Goal: Find specific page/section: Find specific page/section

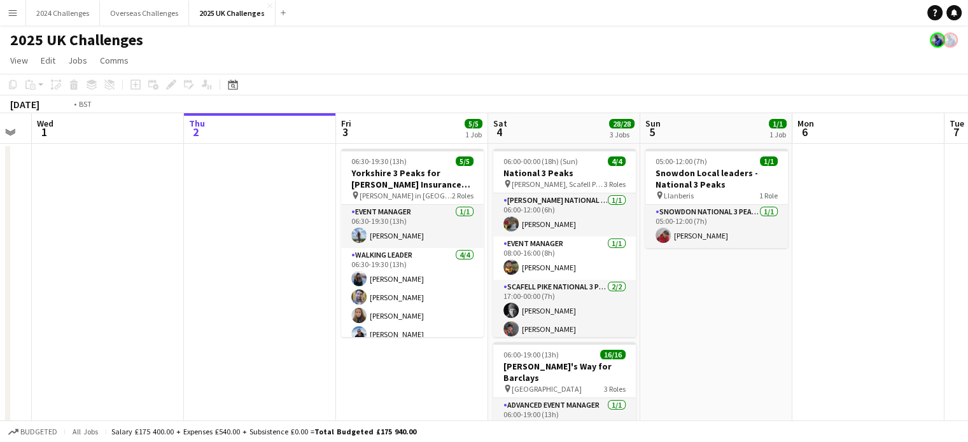
drag, startPoint x: 173, startPoint y: 195, endPoint x: 541, endPoint y: 176, distance: 368.8
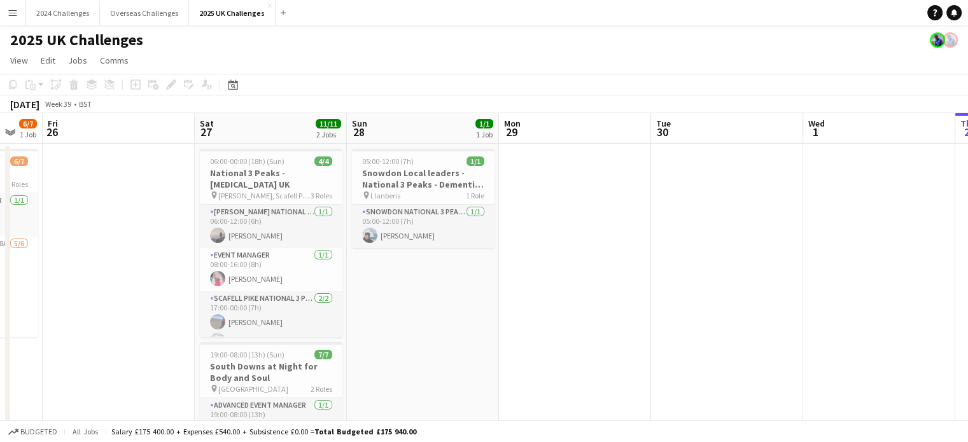
drag, startPoint x: 201, startPoint y: 203, endPoint x: 636, endPoint y: 190, distance: 435.3
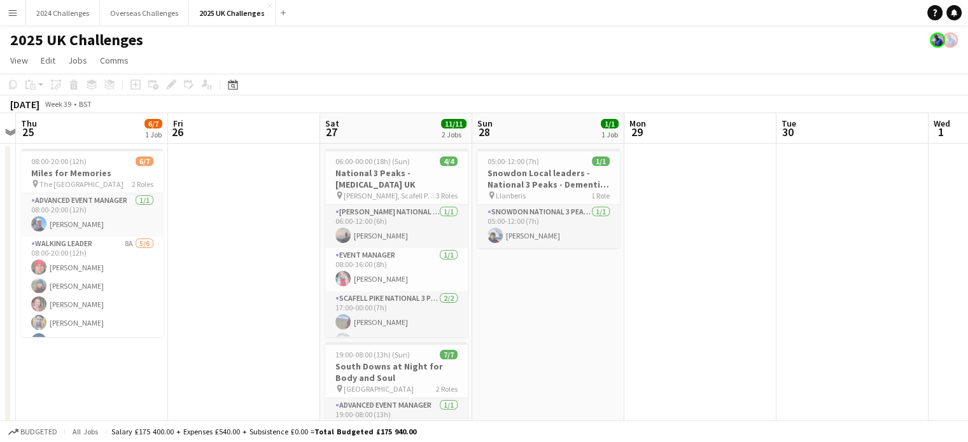
drag, startPoint x: 495, startPoint y: 275, endPoint x: 601, endPoint y: 274, distance: 105.6
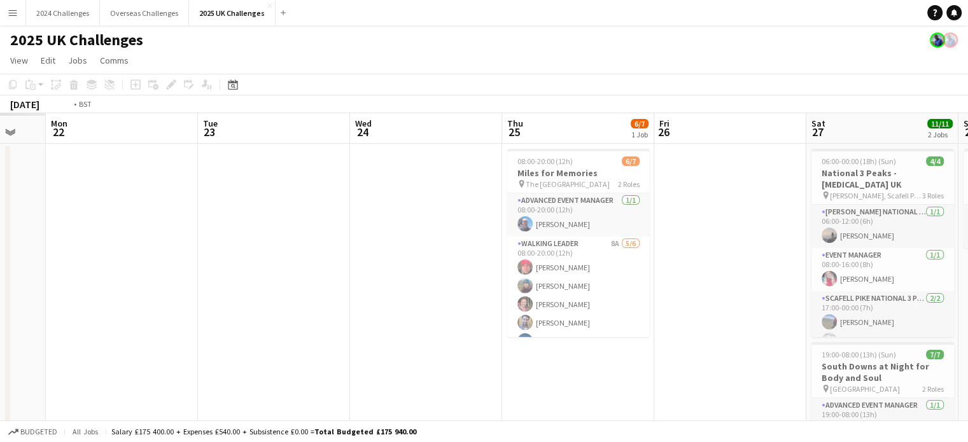
drag, startPoint x: 254, startPoint y: 272, endPoint x: 740, endPoint y: 250, distance: 485.9
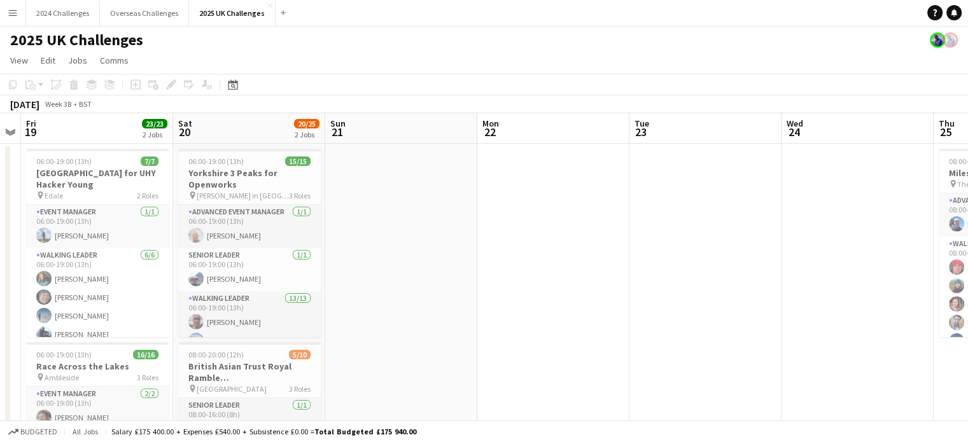
drag, startPoint x: 253, startPoint y: 256, endPoint x: 684, endPoint y: 251, distance: 431.3
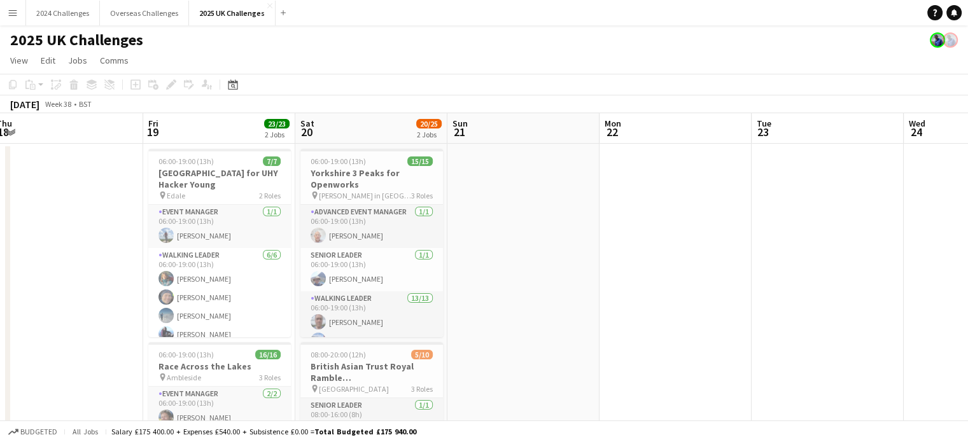
scroll to position [0, 366]
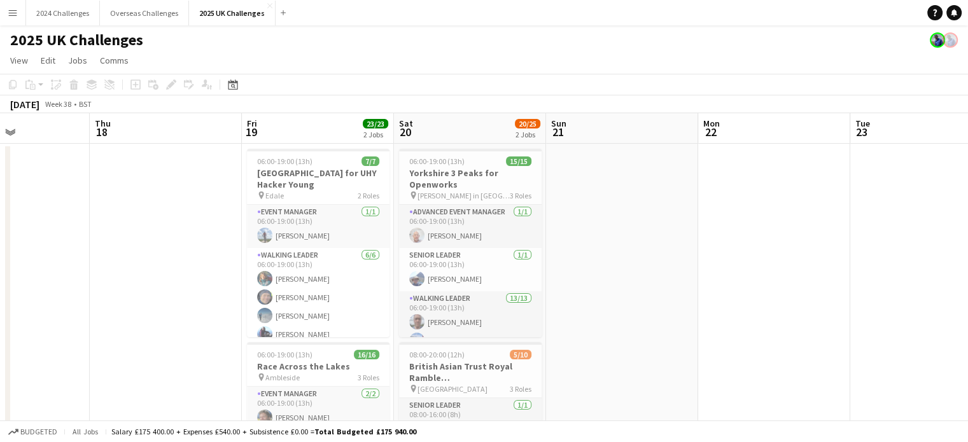
drag, startPoint x: 437, startPoint y: 252, endPoint x: 658, endPoint y: 250, distance: 220.8
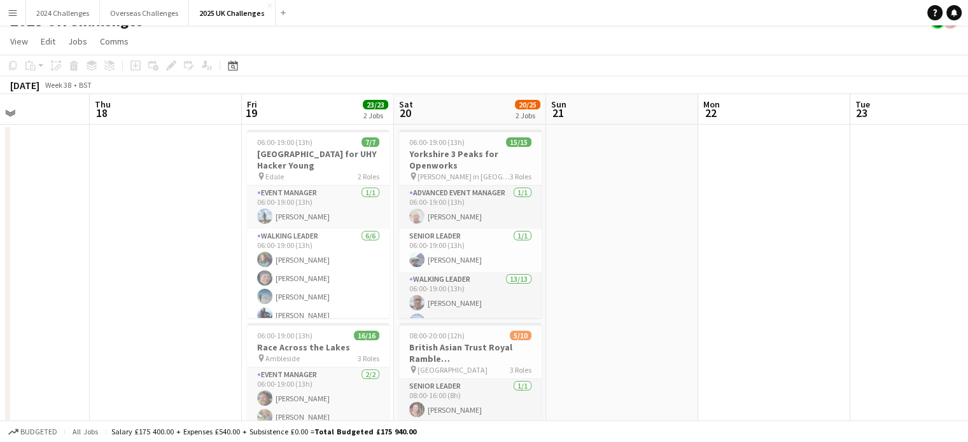
scroll to position [0, 0]
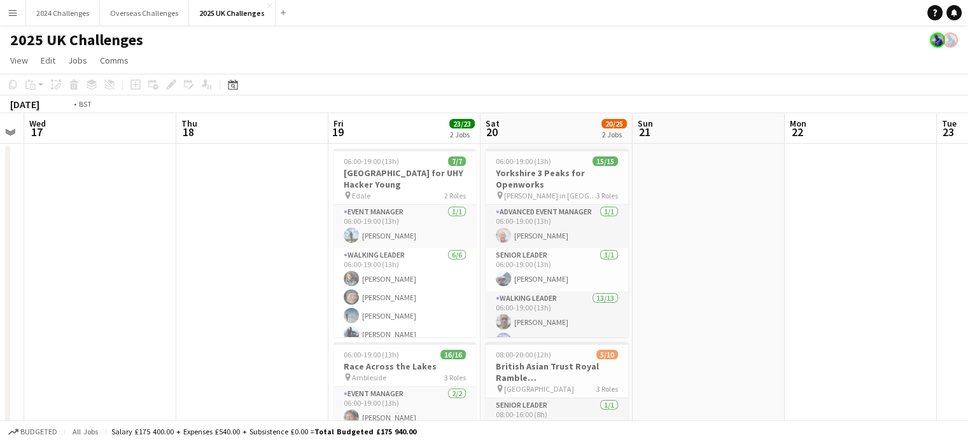
drag, startPoint x: 163, startPoint y: 235, endPoint x: 724, endPoint y: 227, distance: 560.5
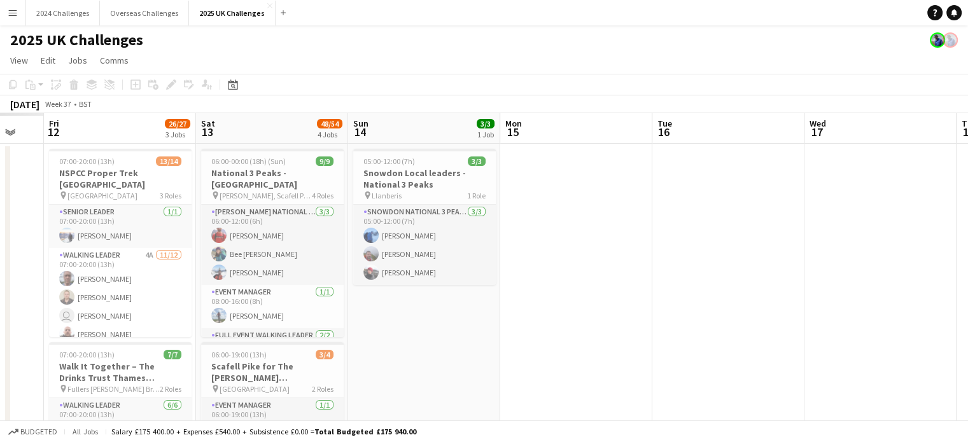
scroll to position [0, 259]
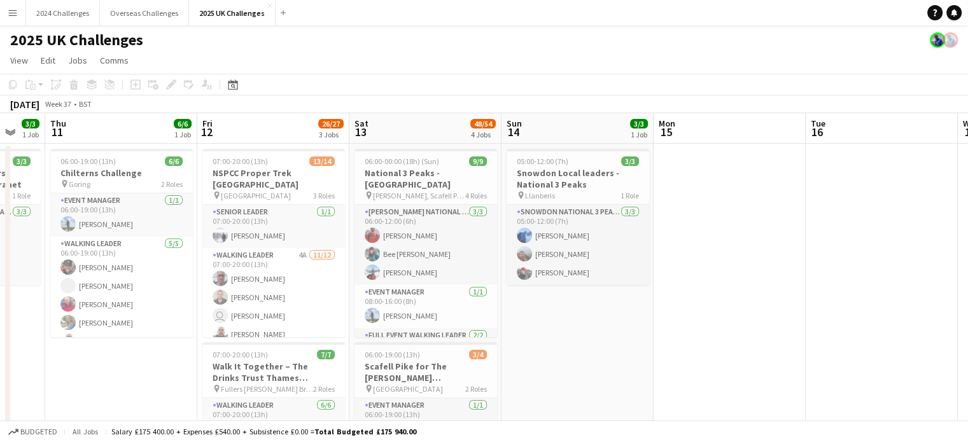
drag, startPoint x: 384, startPoint y: 246, endPoint x: 771, endPoint y: 241, distance: 387.4
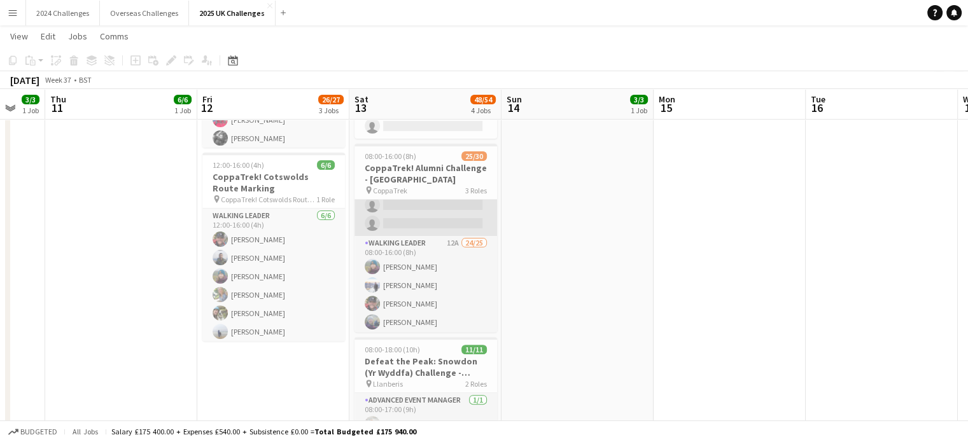
scroll to position [127, 0]
click at [579, 267] on app-date-cell "05:00-12:00 (7h) 3/3 Snowdon Local leaders - National 3 Peaks pin Llanberis 1 R…" at bounding box center [577, 156] width 152 height 791
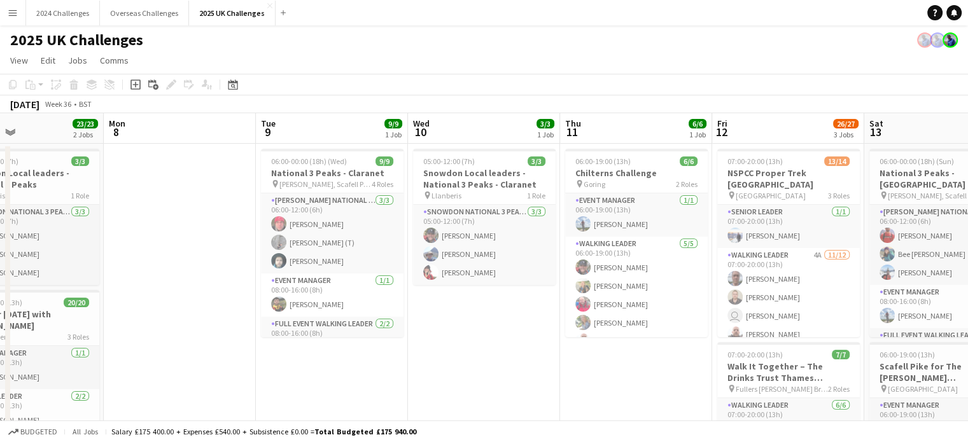
scroll to position [0, 289]
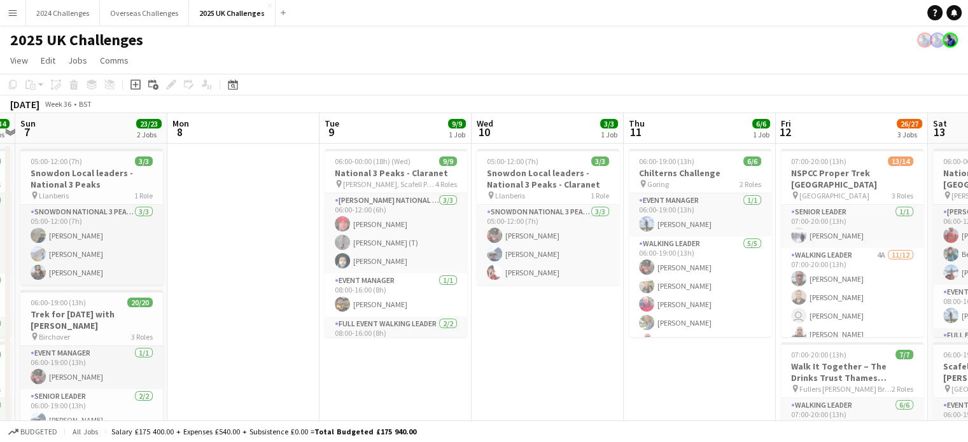
drag, startPoint x: 167, startPoint y: 380, endPoint x: 746, endPoint y: 363, distance: 578.5
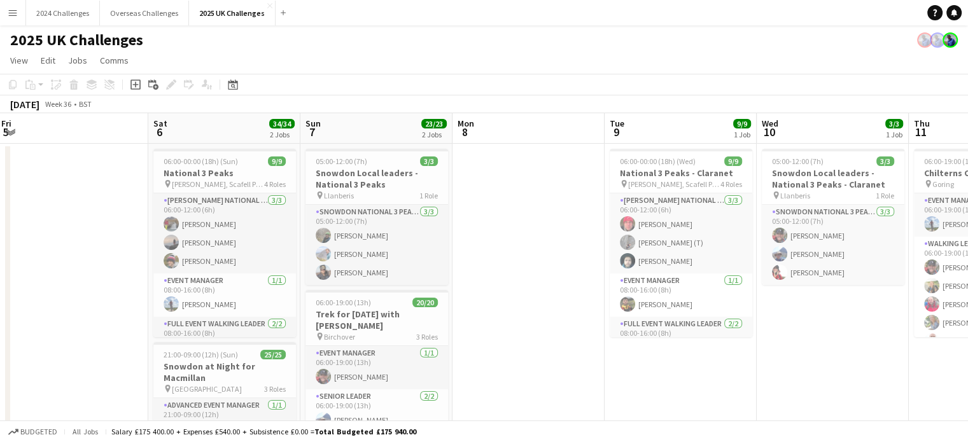
scroll to position [0, 404]
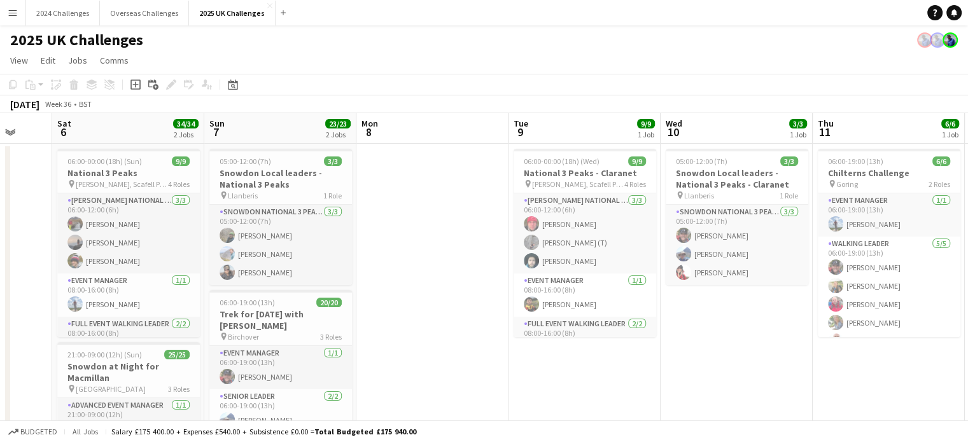
drag, startPoint x: 261, startPoint y: 282, endPoint x: 593, endPoint y: 277, distance: 331.5
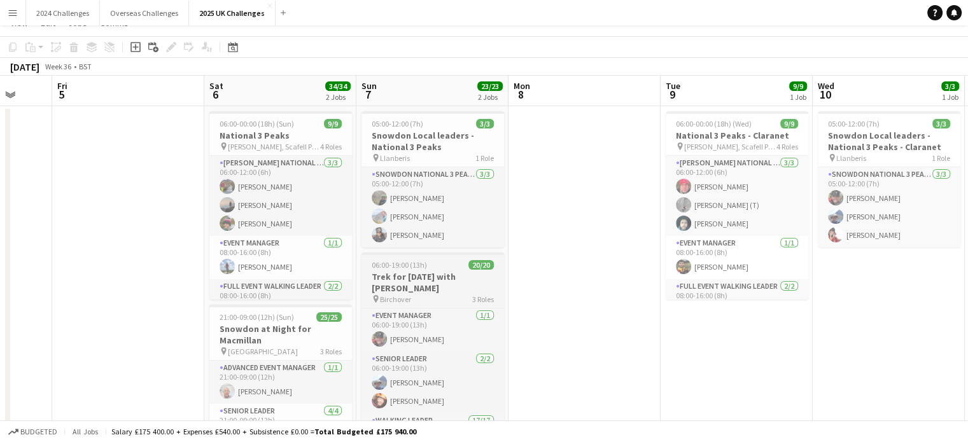
scroll to position [0, 0]
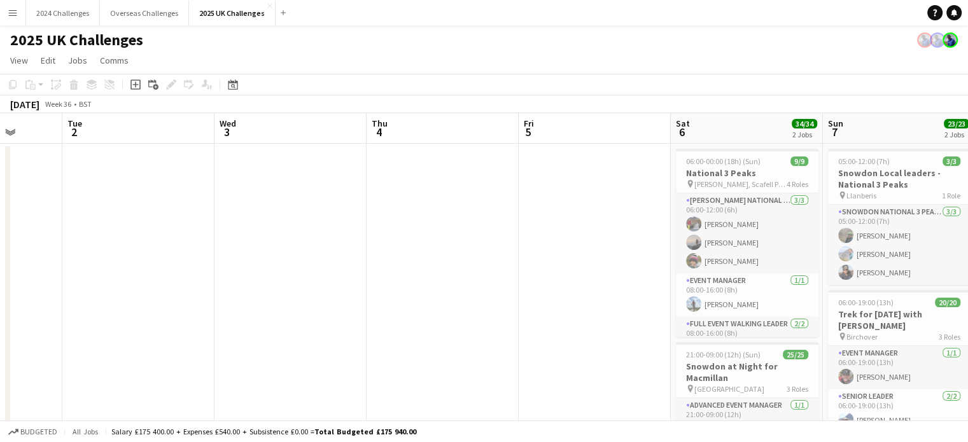
drag, startPoint x: 58, startPoint y: 214, endPoint x: 498, endPoint y: 213, distance: 440.2
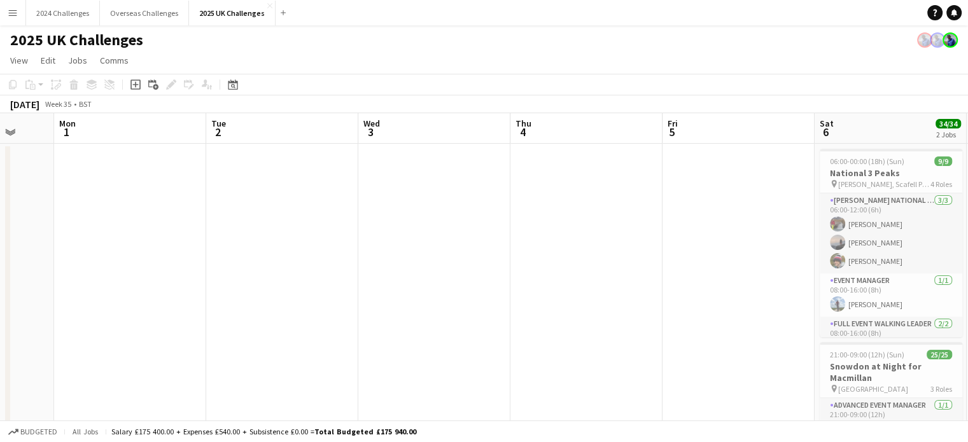
drag, startPoint x: 411, startPoint y: 226, endPoint x: 636, endPoint y: 226, distance: 224.6
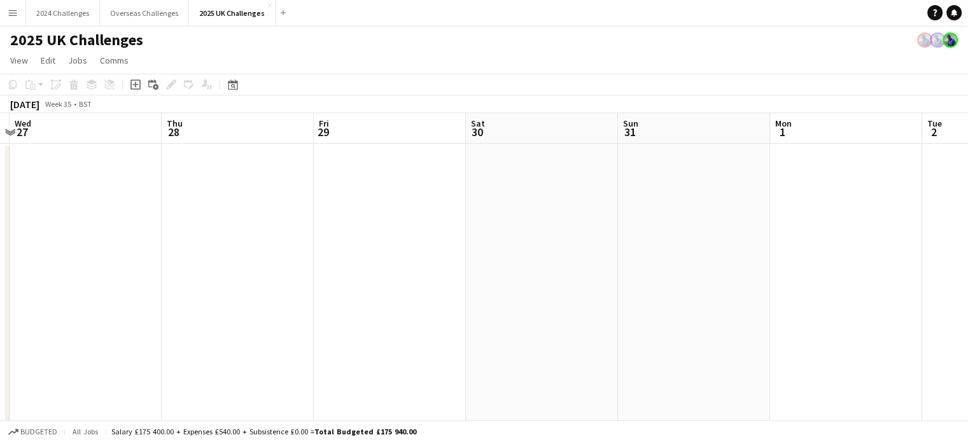
drag, startPoint x: 285, startPoint y: 232, endPoint x: 697, endPoint y: 228, distance: 412.2
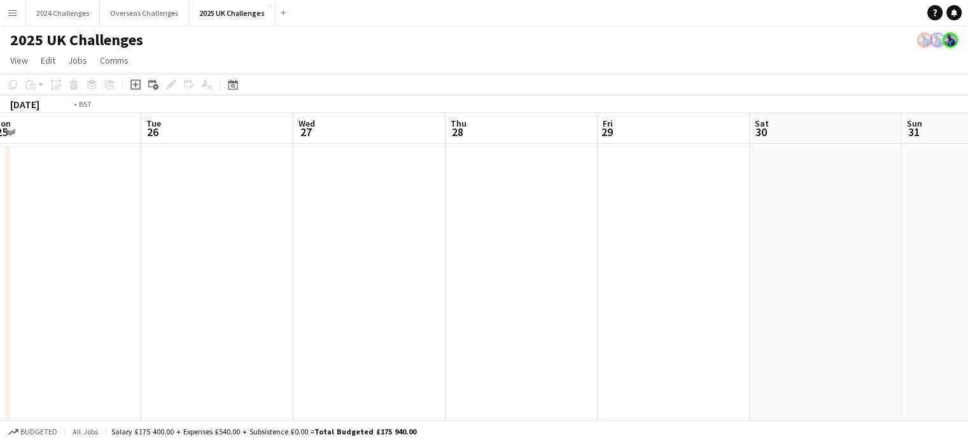
drag, startPoint x: 313, startPoint y: 237, endPoint x: 682, endPoint y: 228, distance: 369.1
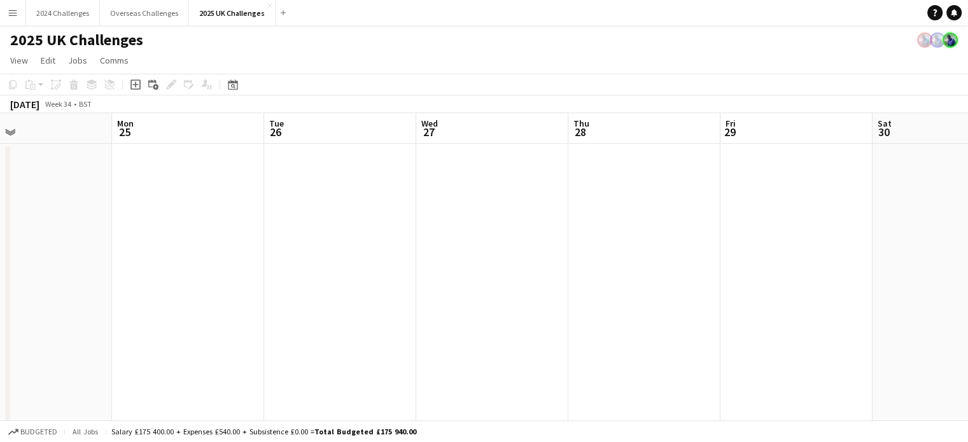
drag, startPoint x: 305, startPoint y: 229, endPoint x: 715, endPoint y: 221, distance: 409.8
drag, startPoint x: 301, startPoint y: 228, endPoint x: 725, endPoint y: 213, distance: 424.6
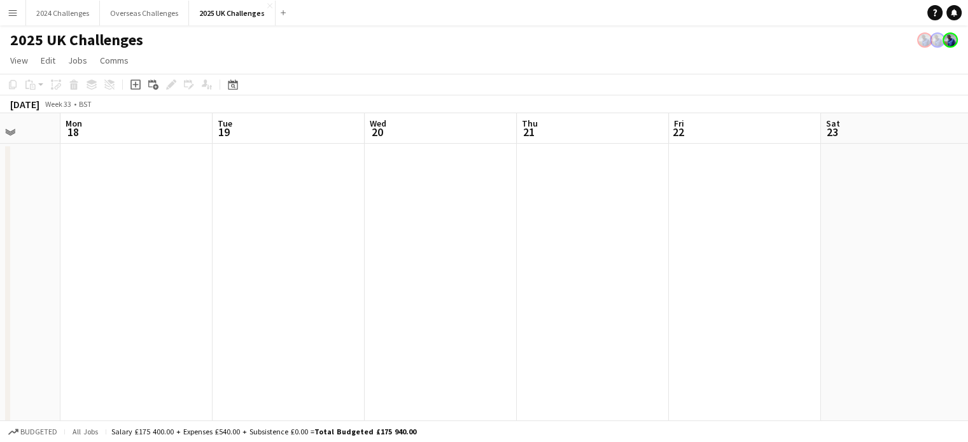
drag, startPoint x: 281, startPoint y: 222, endPoint x: 674, endPoint y: 212, distance: 392.6
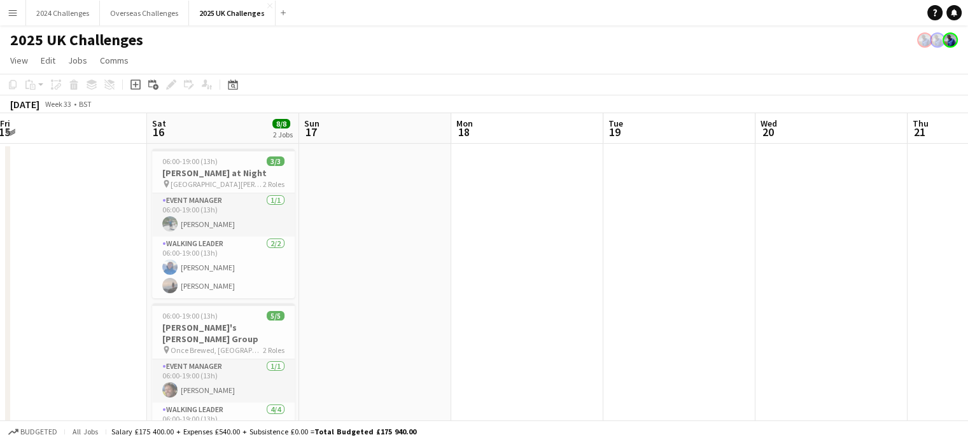
scroll to position [0, 270]
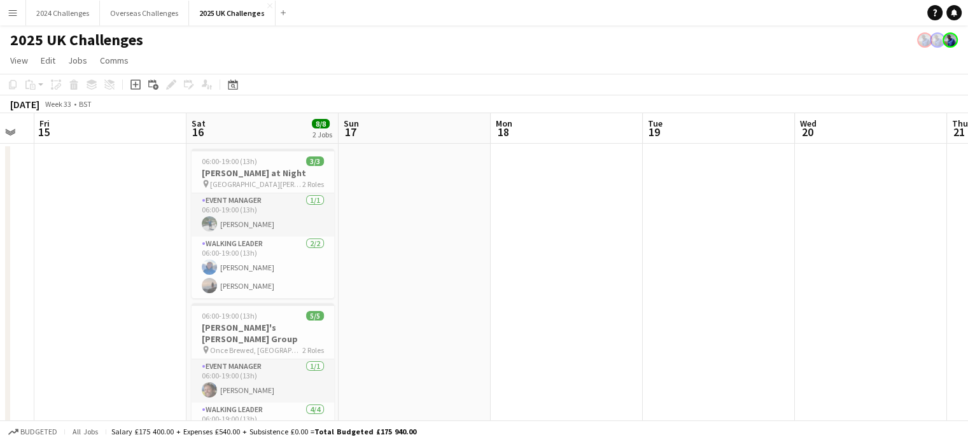
drag, startPoint x: 356, startPoint y: 216, endPoint x: 482, endPoint y: 212, distance: 126.0
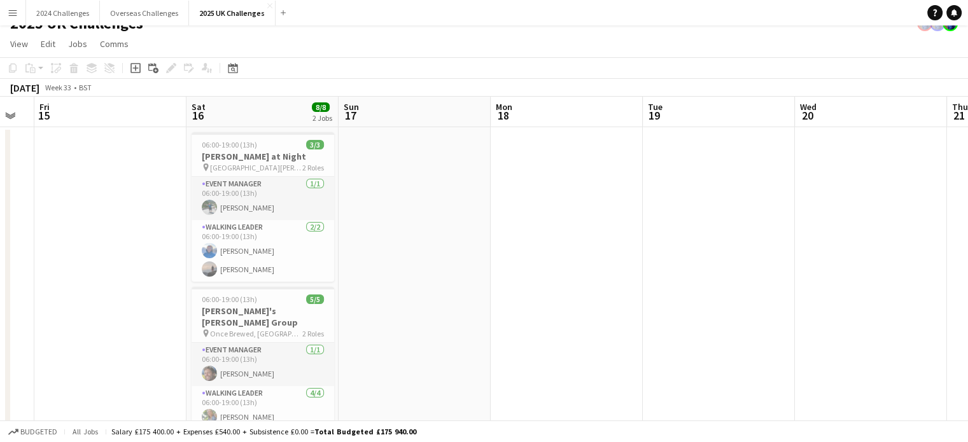
scroll to position [0, 0]
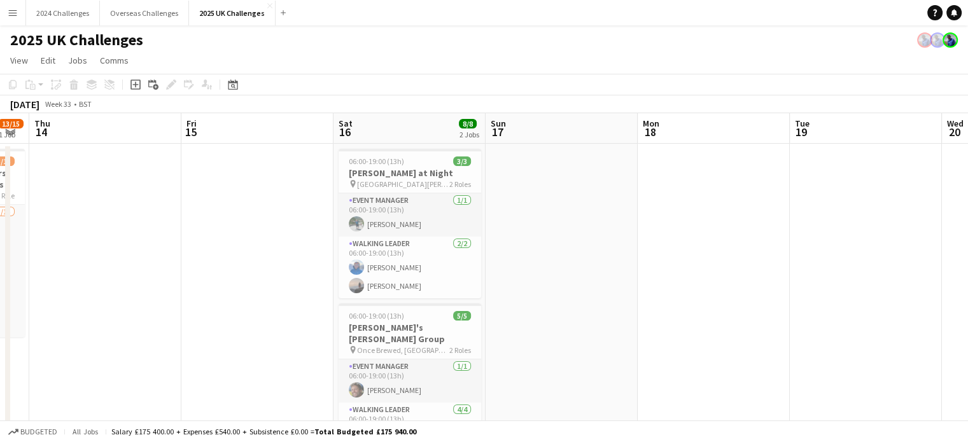
drag, startPoint x: 282, startPoint y: 254, endPoint x: 627, endPoint y: 246, distance: 344.9
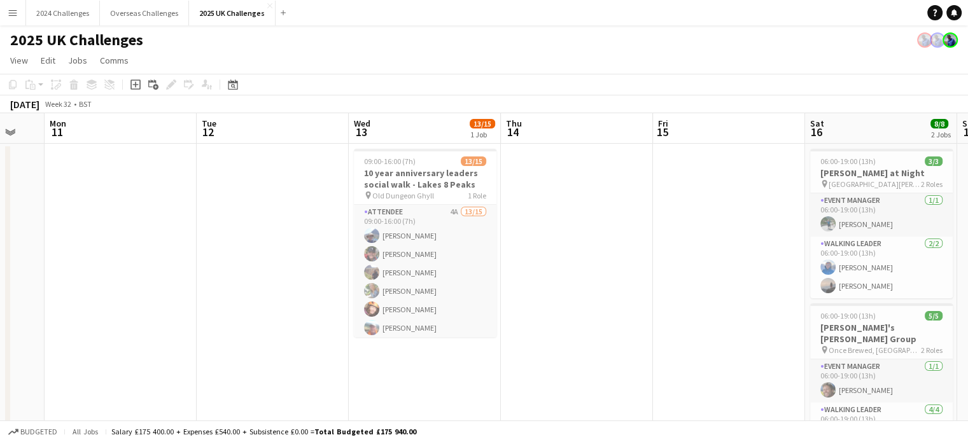
scroll to position [0, 257]
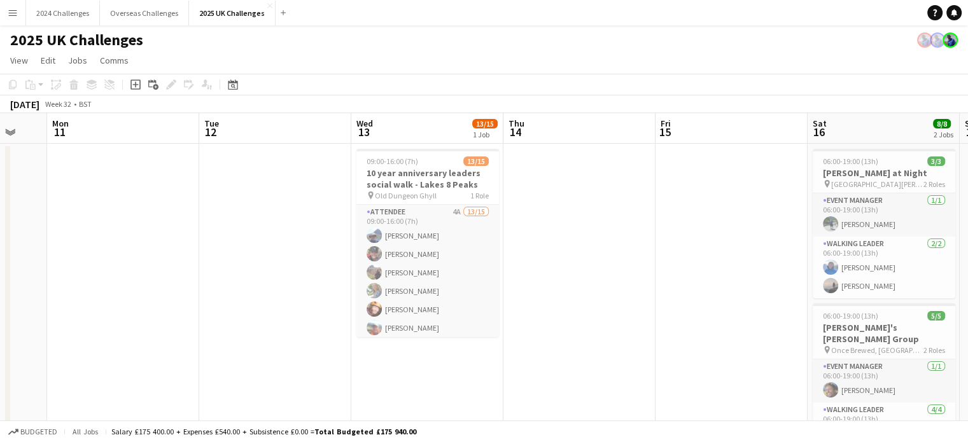
drag, startPoint x: 445, startPoint y: 241, endPoint x: 615, endPoint y: 237, distance: 169.3
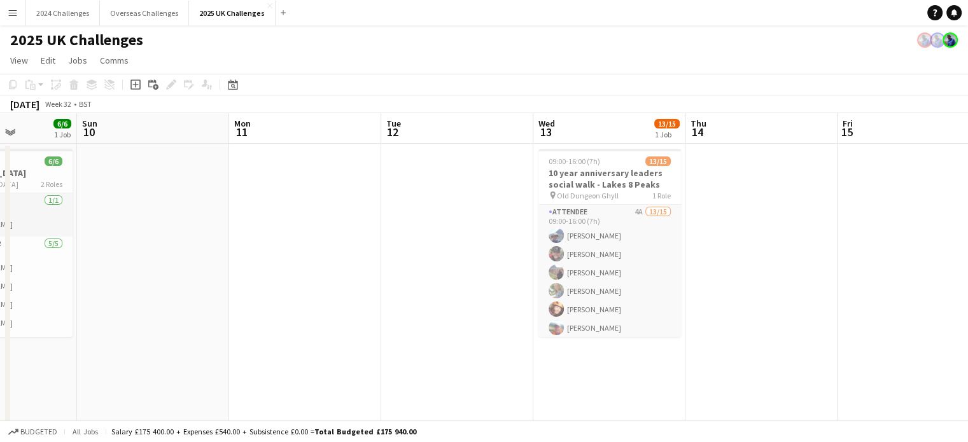
drag, startPoint x: 444, startPoint y: 190, endPoint x: 501, endPoint y: 188, distance: 57.3
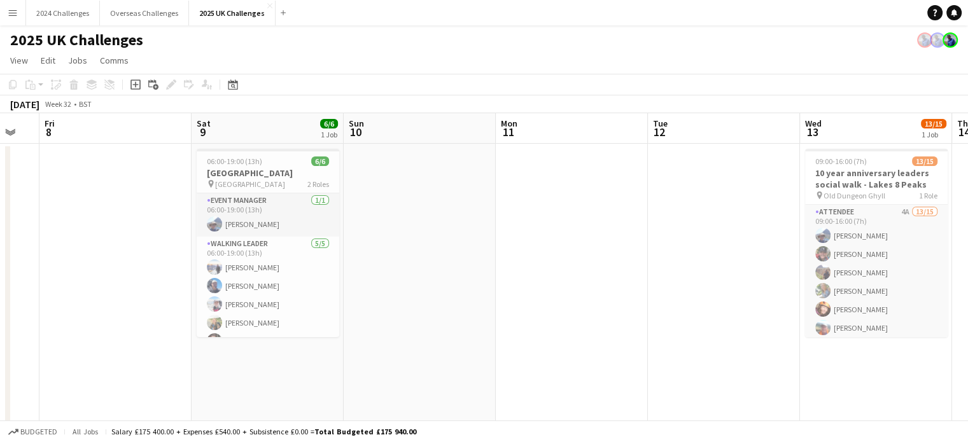
scroll to position [0, 0]
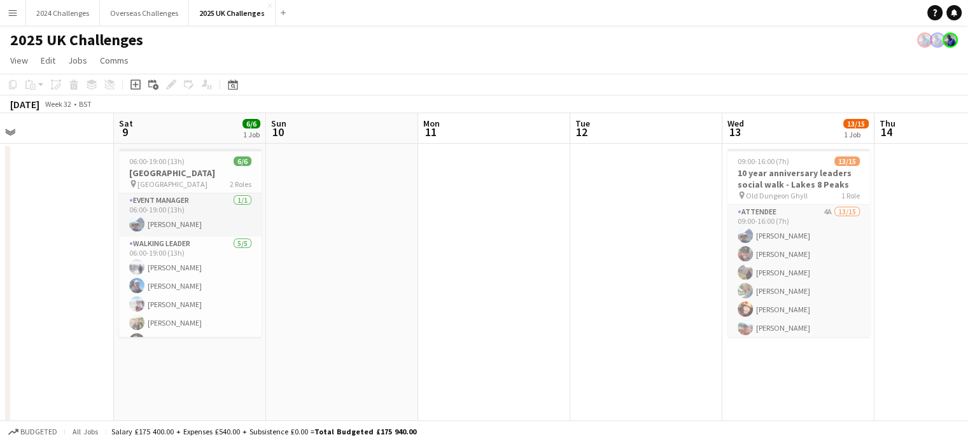
drag, startPoint x: 291, startPoint y: 195, endPoint x: 490, endPoint y: 193, distance: 199.1
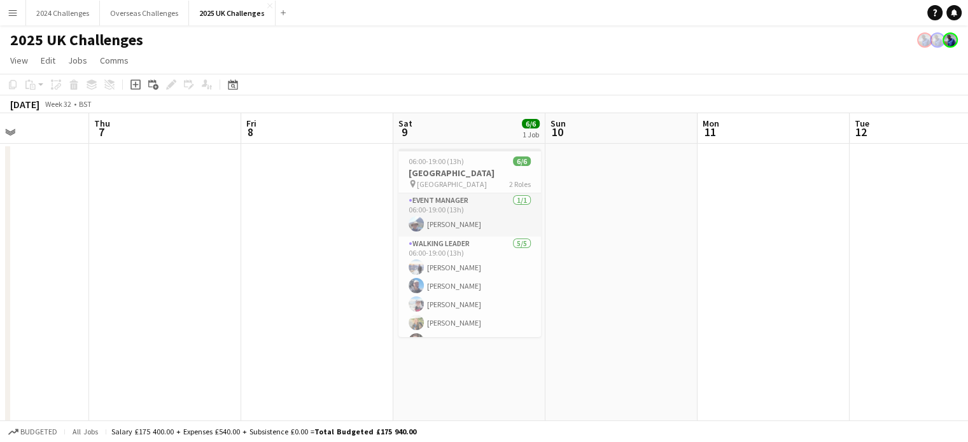
drag, startPoint x: 344, startPoint y: 200, endPoint x: 432, endPoint y: 198, distance: 87.8
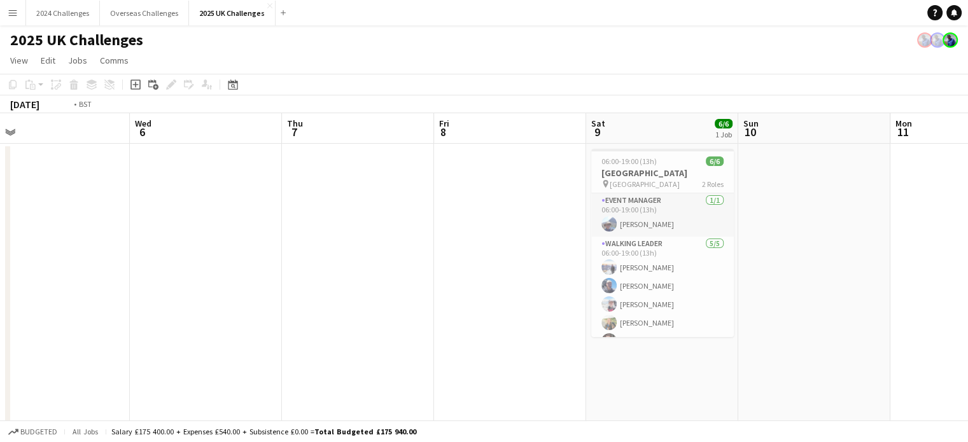
drag, startPoint x: 132, startPoint y: 198, endPoint x: 470, endPoint y: 198, distance: 337.8
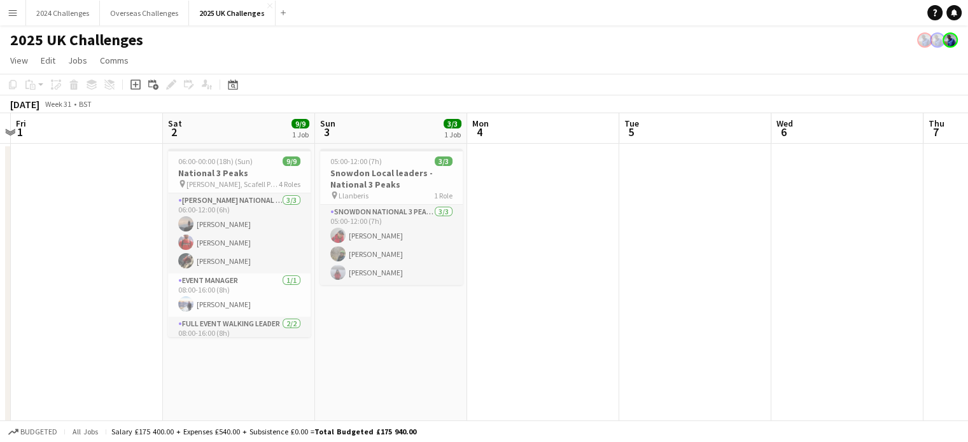
drag, startPoint x: 204, startPoint y: 199, endPoint x: 540, endPoint y: 200, distance: 336.5
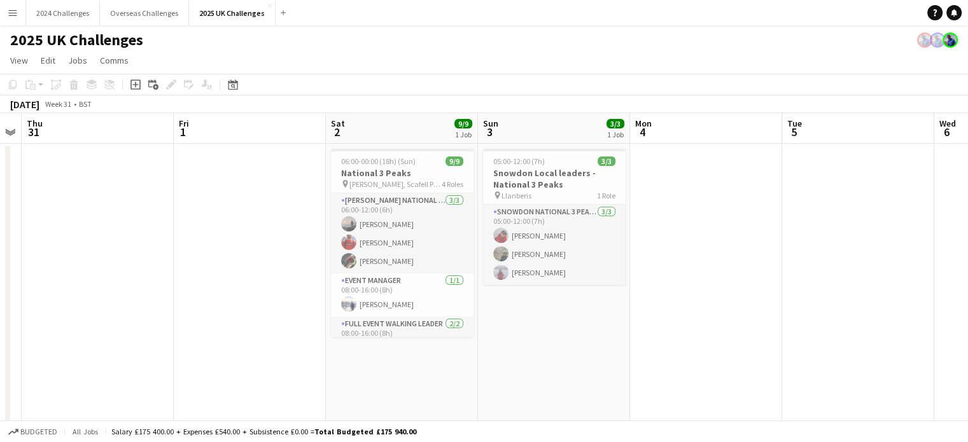
drag, startPoint x: 83, startPoint y: 177, endPoint x: 564, endPoint y: 179, distance: 480.9
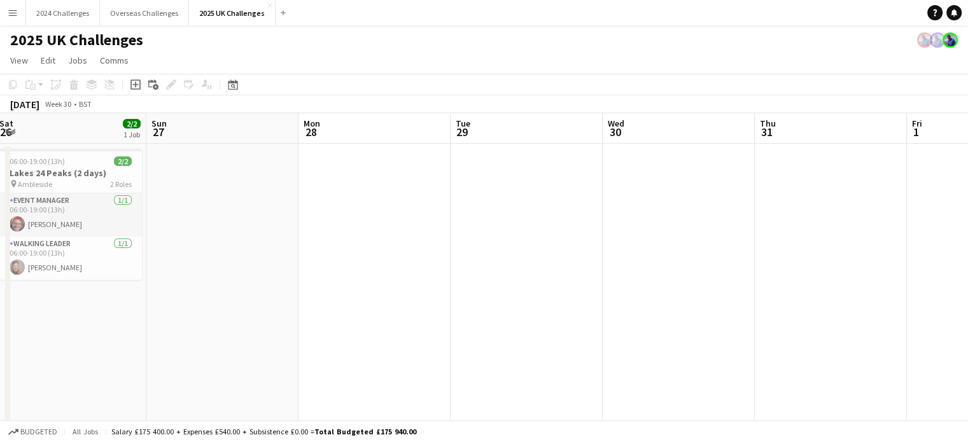
drag, startPoint x: 135, startPoint y: 191, endPoint x: 552, endPoint y: 190, distance: 417.3
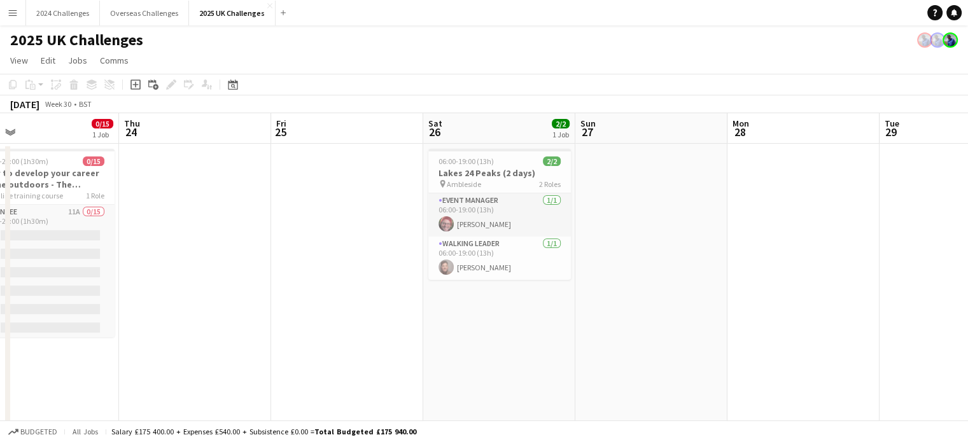
drag, startPoint x: 208, startPoint y: 193, endPoint x: 634, endPoint y: 192, distance: 426.2
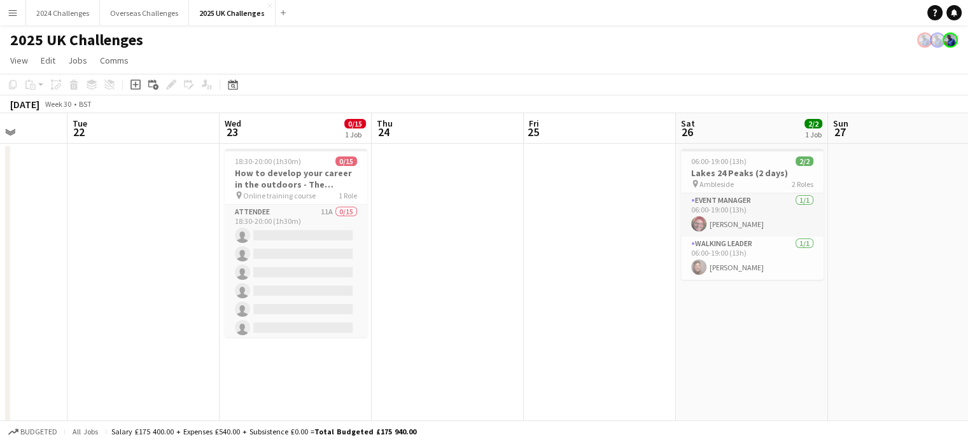
drag, startPoint x: 225, startPoint y: 215, endPoint x: 475, endPoint y: 213, distance: 249.4
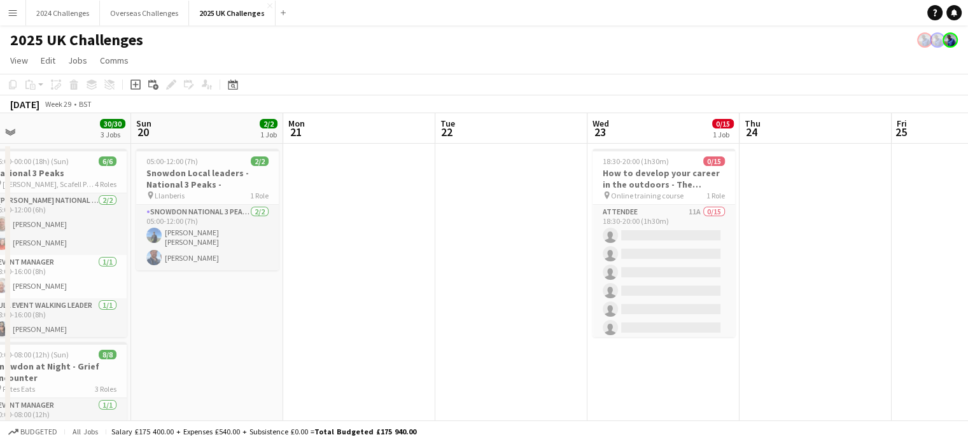
drag, startPoint x: 140, startPoint y: 208, endPoint x: 508, endPoint y: 208, distance: 367.7
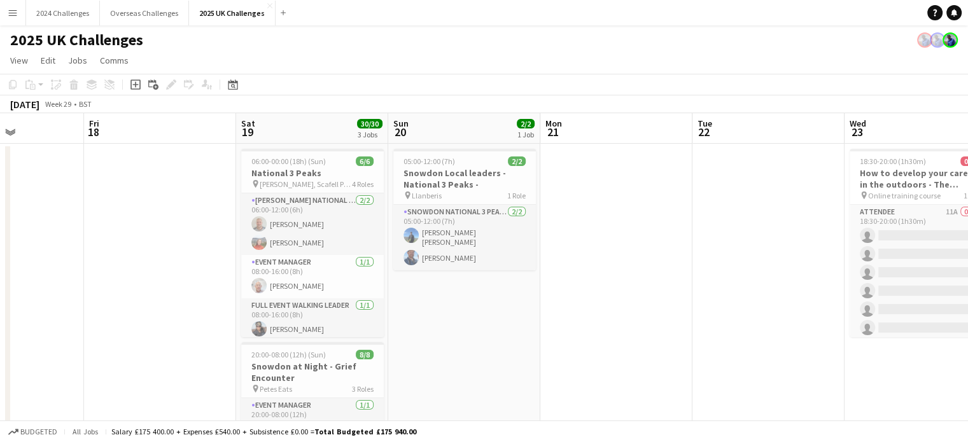
drag, startPoint x: 351, startPoint y: 205, endPoint x: 608, endPoint y: 204, distance: 257.0
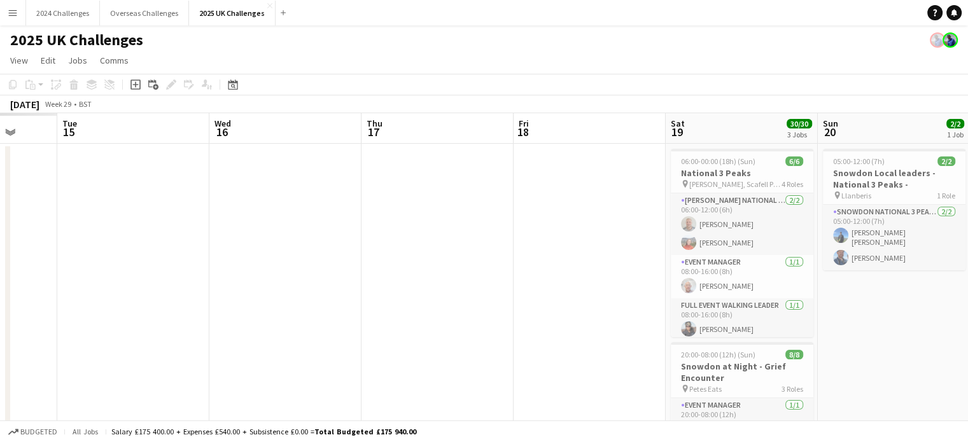
drag, startPoint x: 119, startPoint y: 183, endPoint x: 399, endPoint y: 182, distance: 280.5
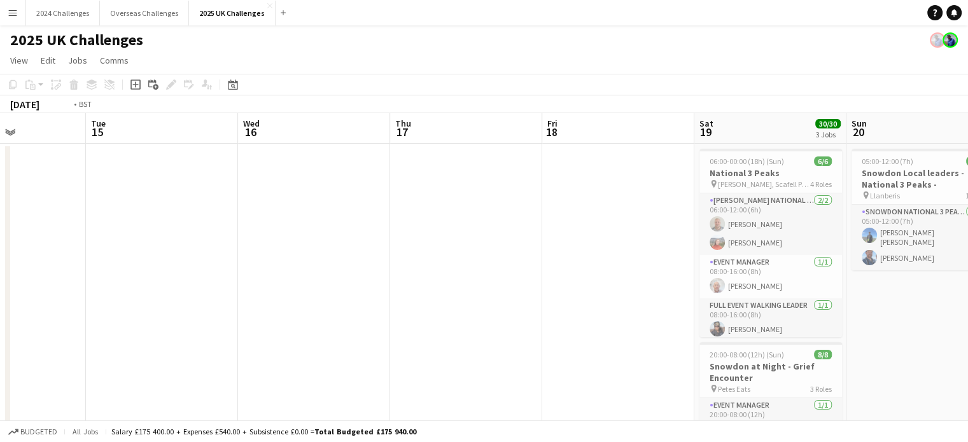
drag, startPoint x: 294, startPoint y: 183, endPoint x: 560, endPoint y: 183, distance: 266.5
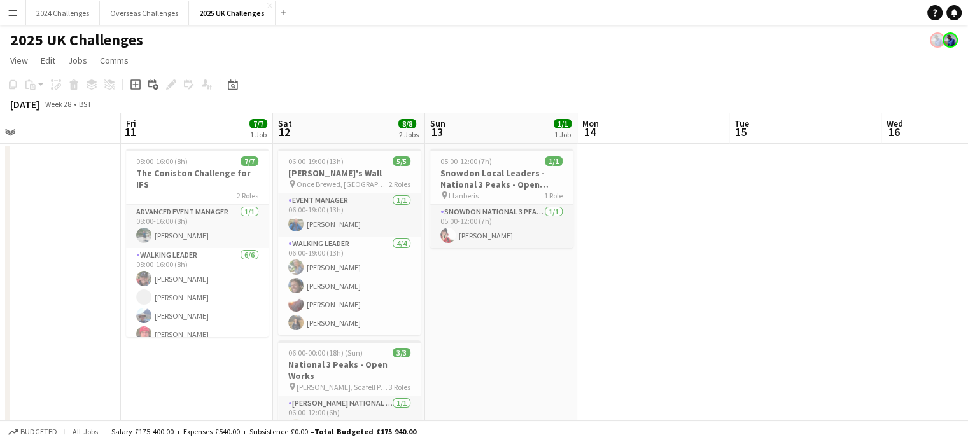
drag, startPoint x: 336, startPoint y: 200, endPoint x: 675, endPoint y: 195, distance: 339.1
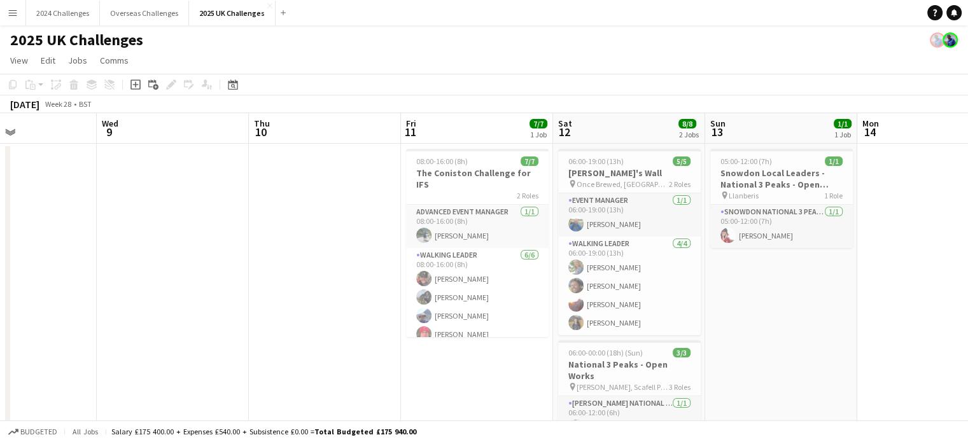
drag, startPoint x: 125, startPoint y: 208, endPoint x: 356, endPoint y: 215, distance: 231.0
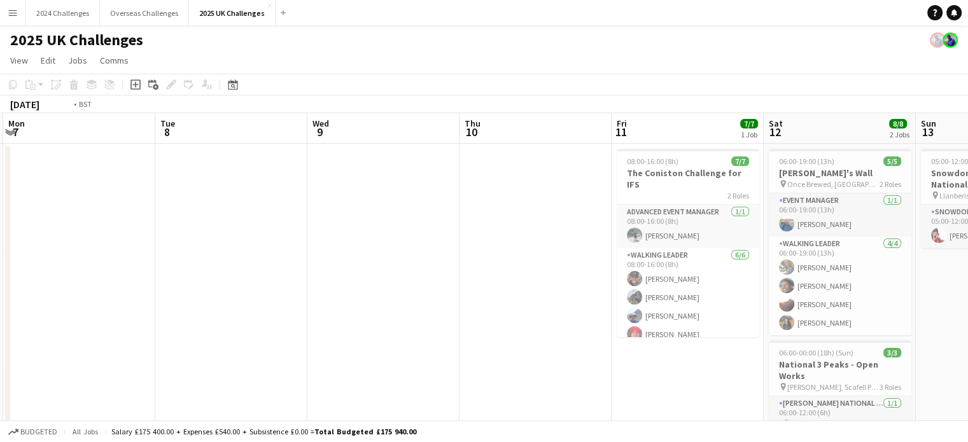
drag, startPoint x: 307, startPoint y: 211, endPoint x: 587, endPoint y: 208, distance: 279.9
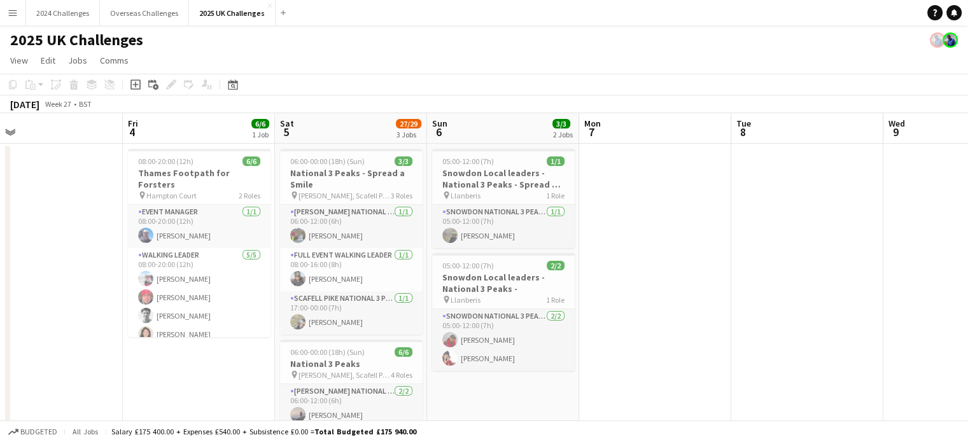
drag, startPoint x: 417, startPoint y: 216, endPoint x: 725, endPoint y: 213, distance: 307.9
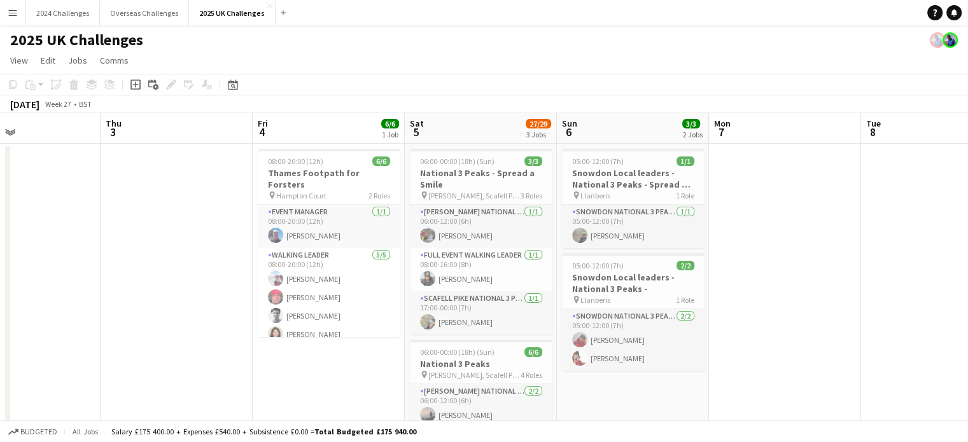
drag, startPoint x: 101, startPoint y: 186, endPoint x: 543, endPoint y: 186, distance: 442.1
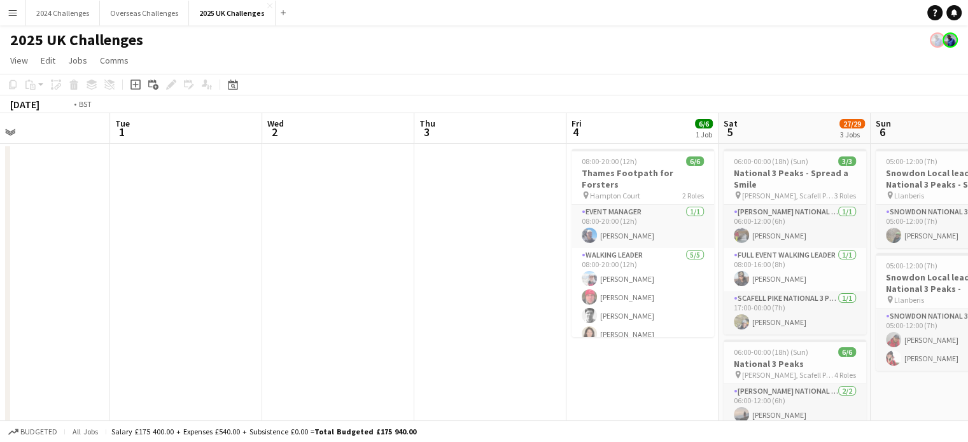
drag
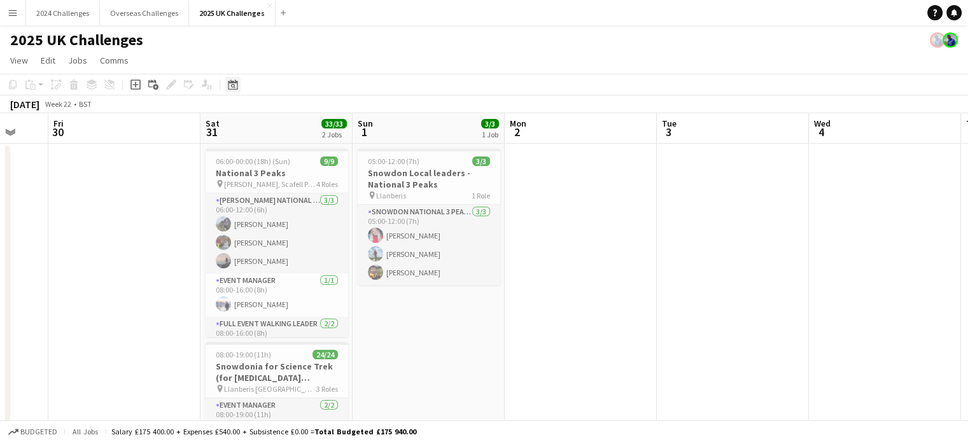
click at [233, 83] on icon at bounding box center [233, 85] width 10 height 10
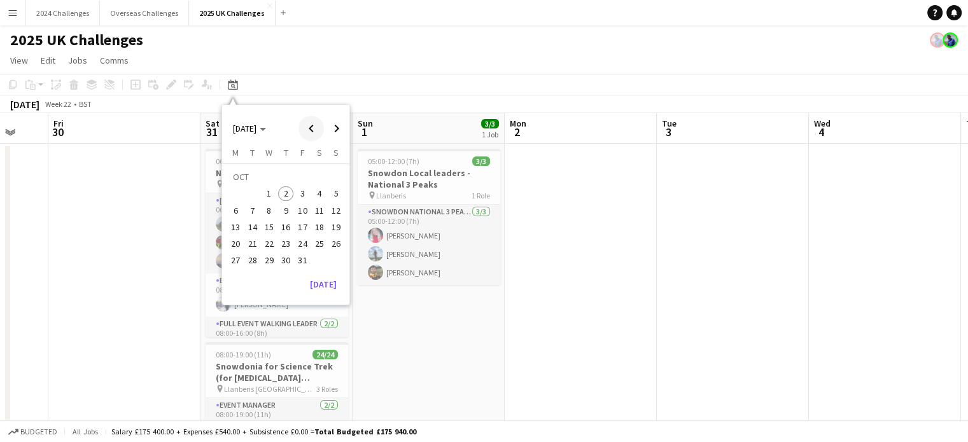
click at [310, 129] on span "Previous month" at bounding box center [310, 128] width 25 height 25
click at [311, 207] on button "13" at bounding box center [319, 210] width 17 height 17
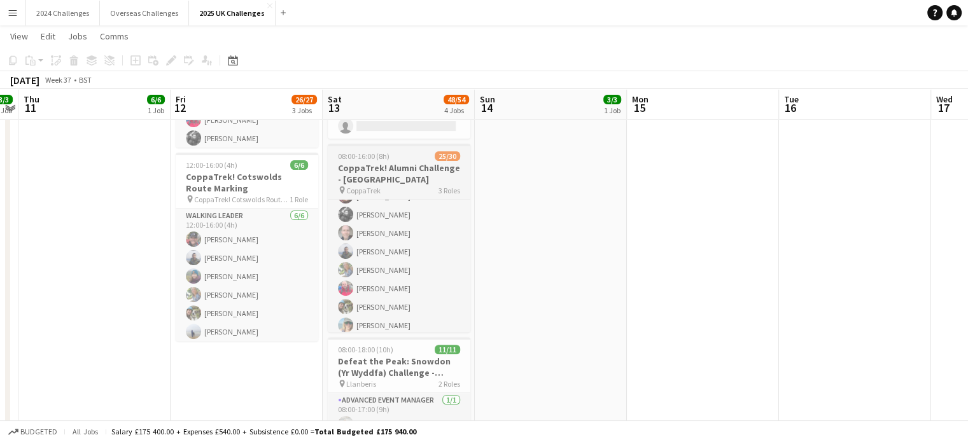
scroll to position [457, 0]
